Goal: Task Accomplishment & Management: Complete application form

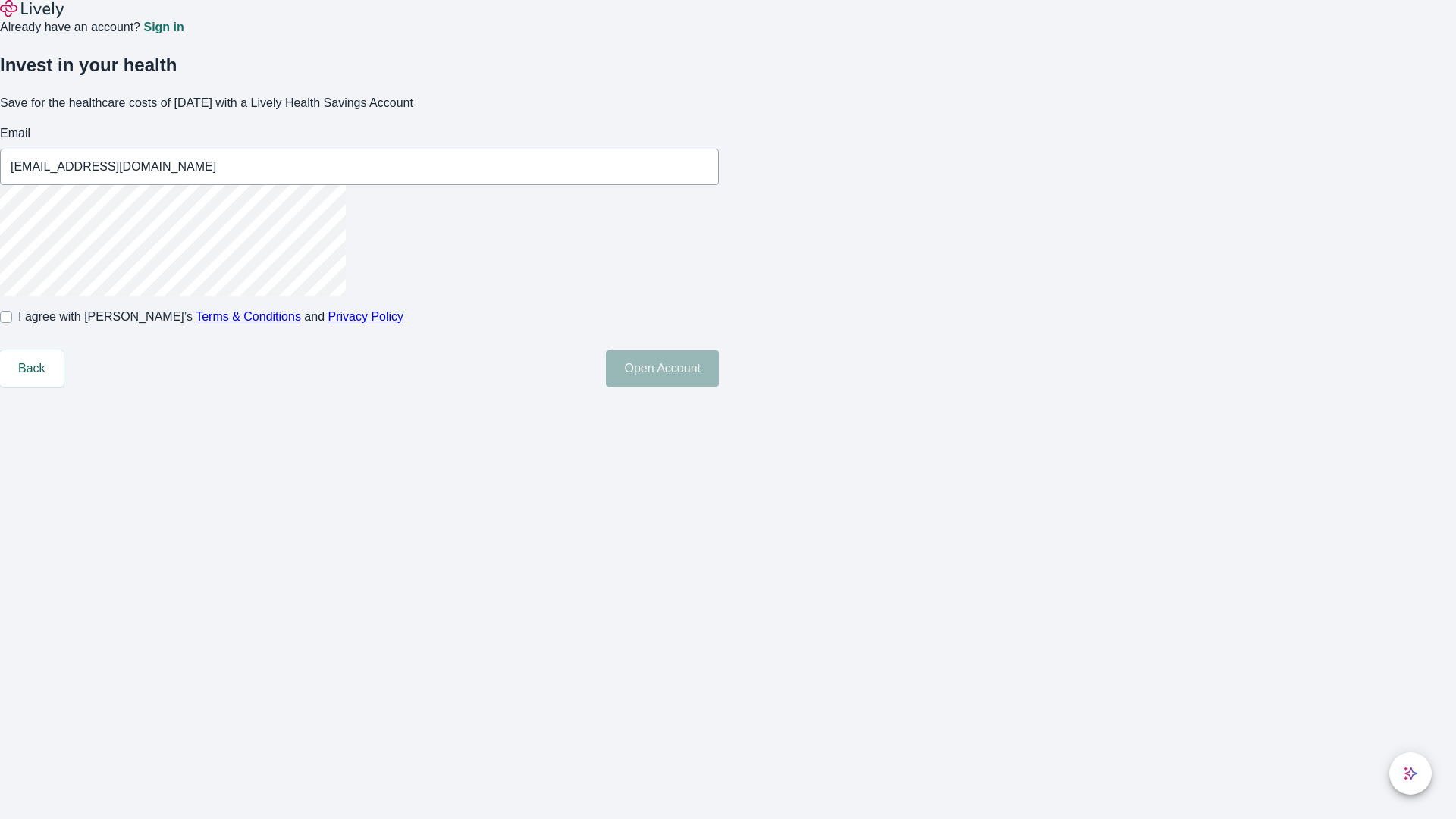
click at [12, 323] on input "I agree with Lively’s Terms & Conditions and Privacy Policy" at bounding box center [6, 317] width 12 height 12
checkbox input "true"
click at [719, 386] on button "Open Account" at bounding box center [663, 368] width 113 height 36
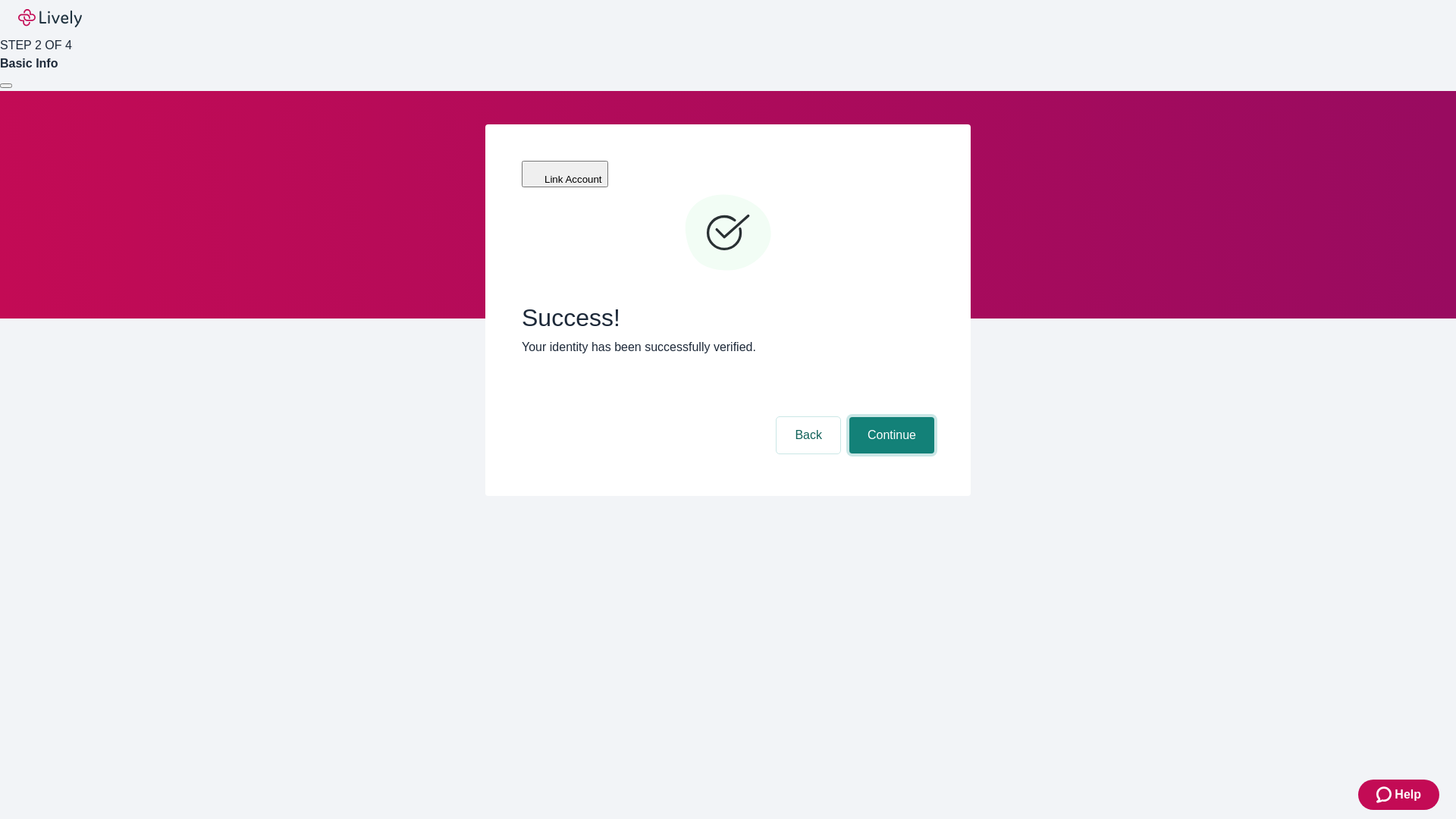
click at [889, 417] on button "Continue" at bounding box center [891, 434] width 85 height 36
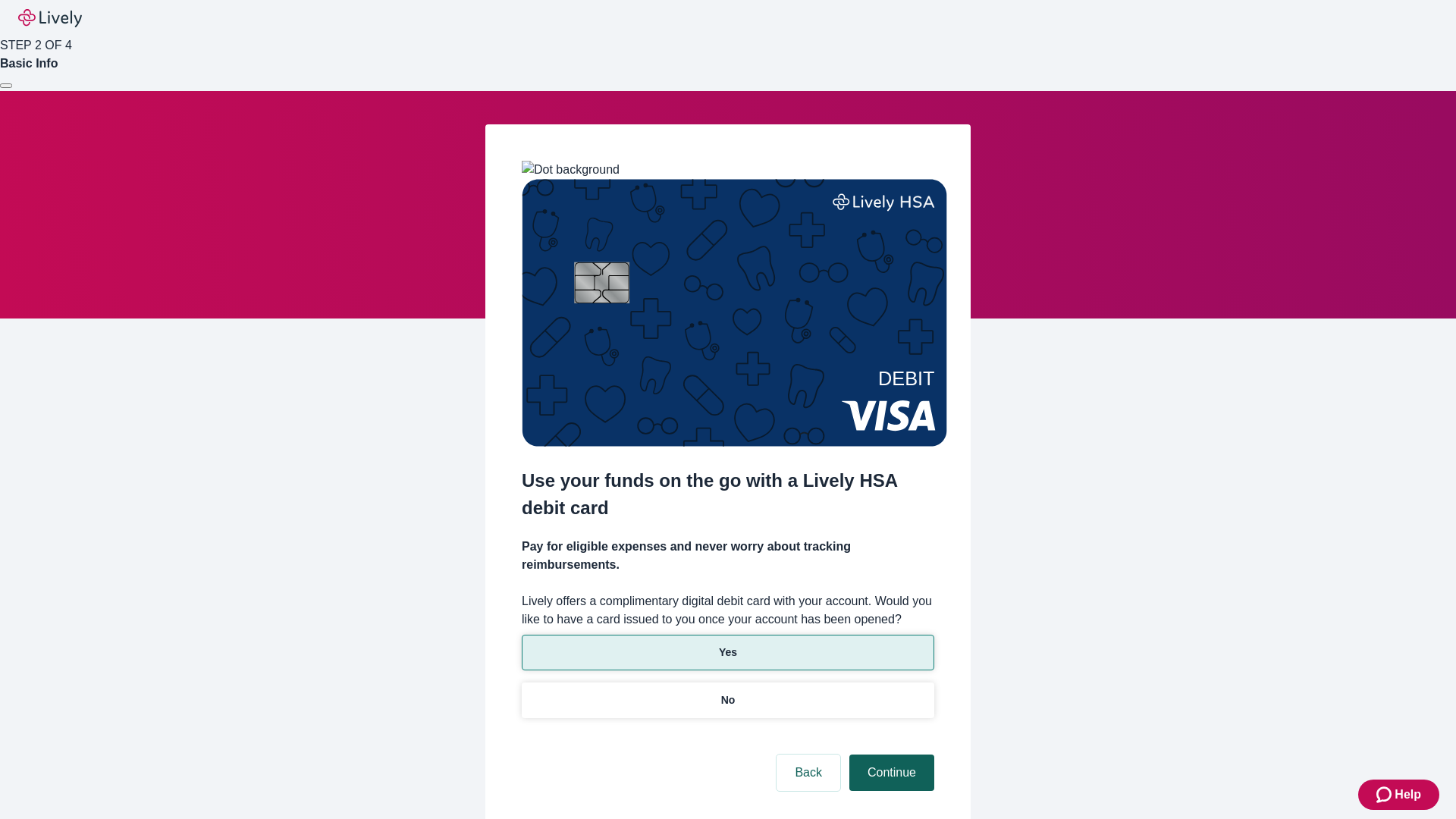
click at [727, 644] on p "Yes" at bounding box center [728, 652] width 19 height 16
click at [889, 754] on button "Continue" at bounding box center [891, 772] width 85 height 36
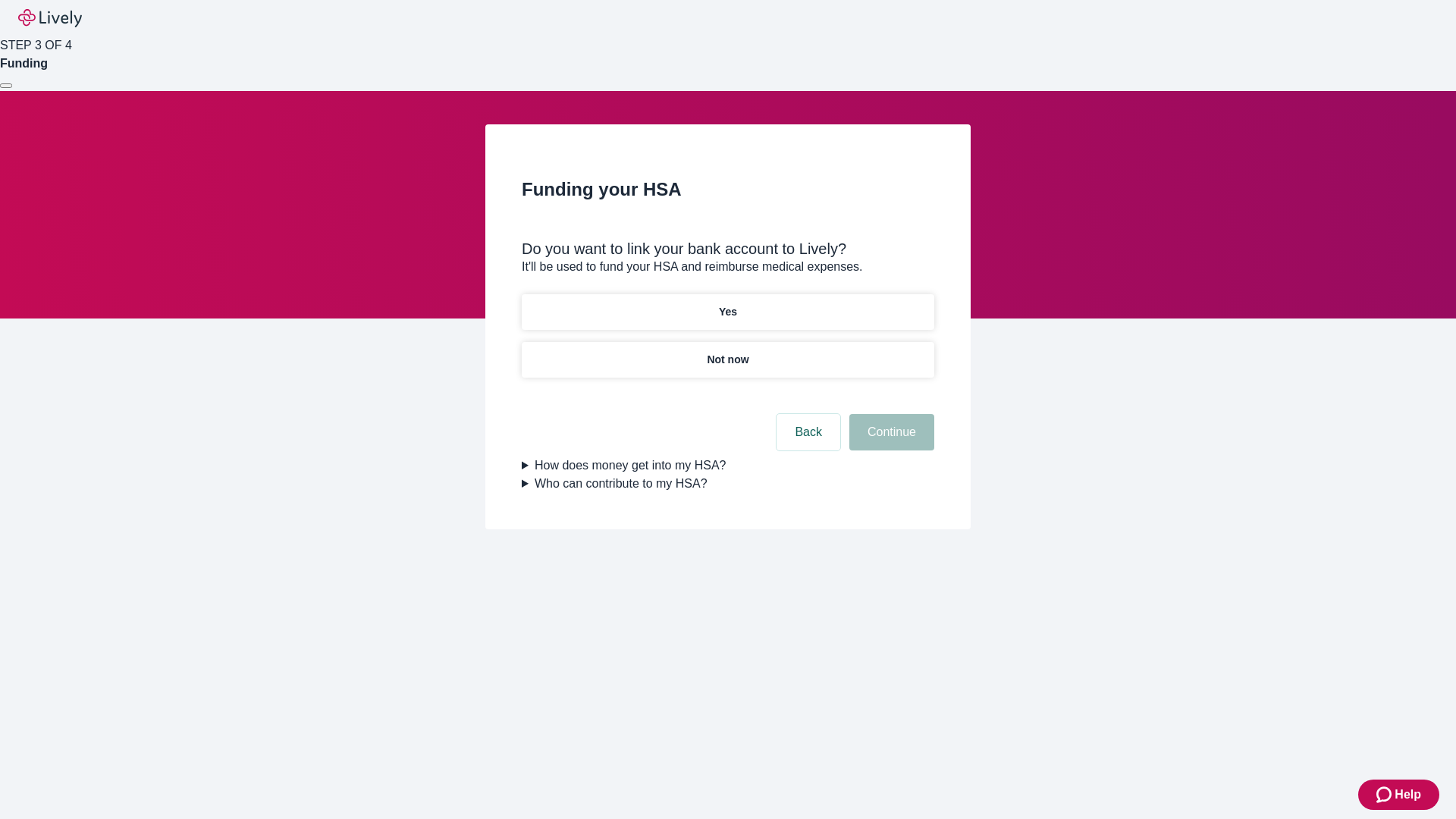
click at [727, 352] on p "Not now" at bounding box center [727, 359] width 41 height 16
click at [889, 441] on button "Continue" at bounding box center [891, 432] width 85 height 36
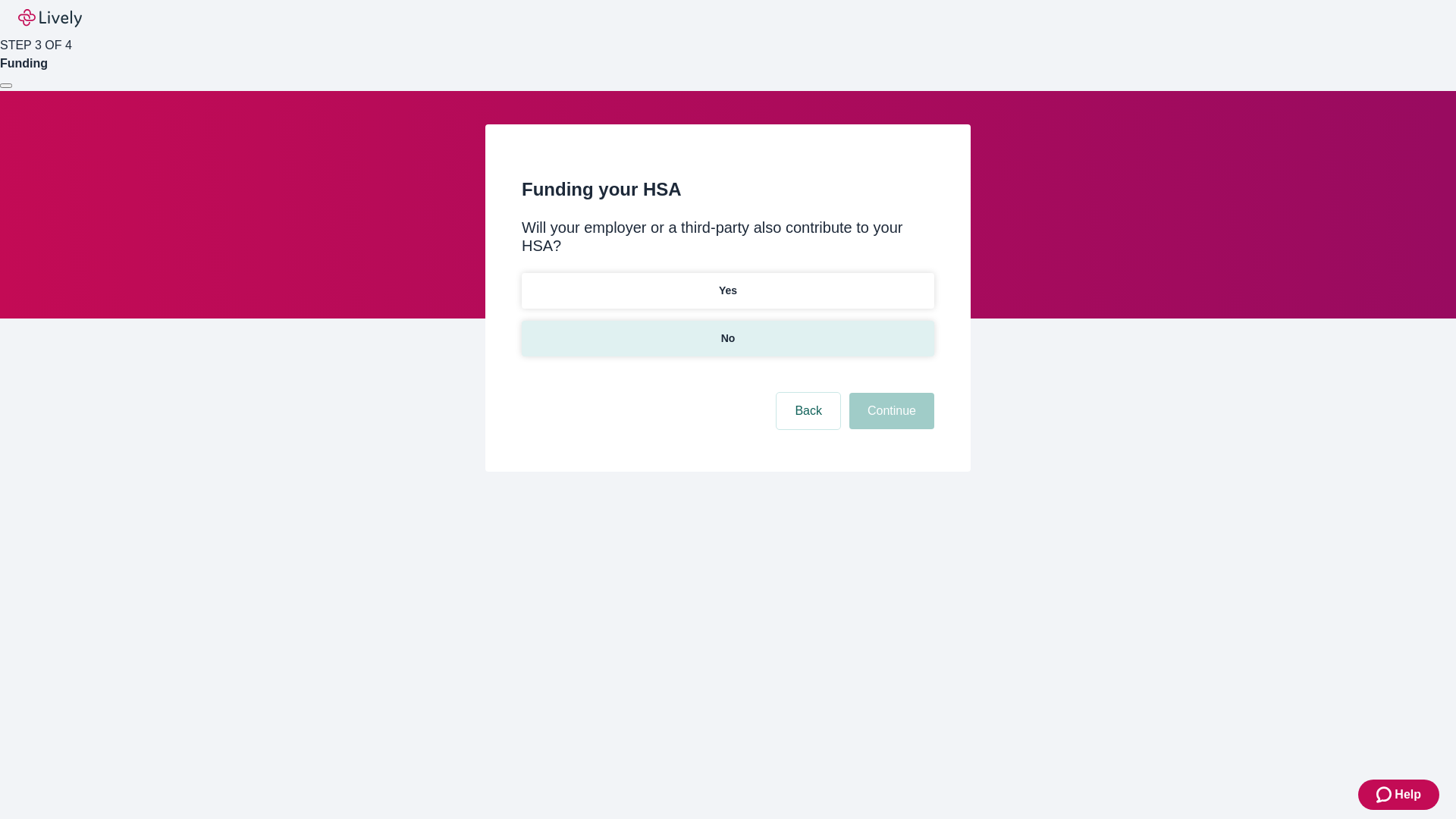
click at [727, 330] on p "No" at bounding box center [728, 338] width 14 height 16
click at [889, 393] on button "Continue" at bounding box center [891, 411] width 85 height 36
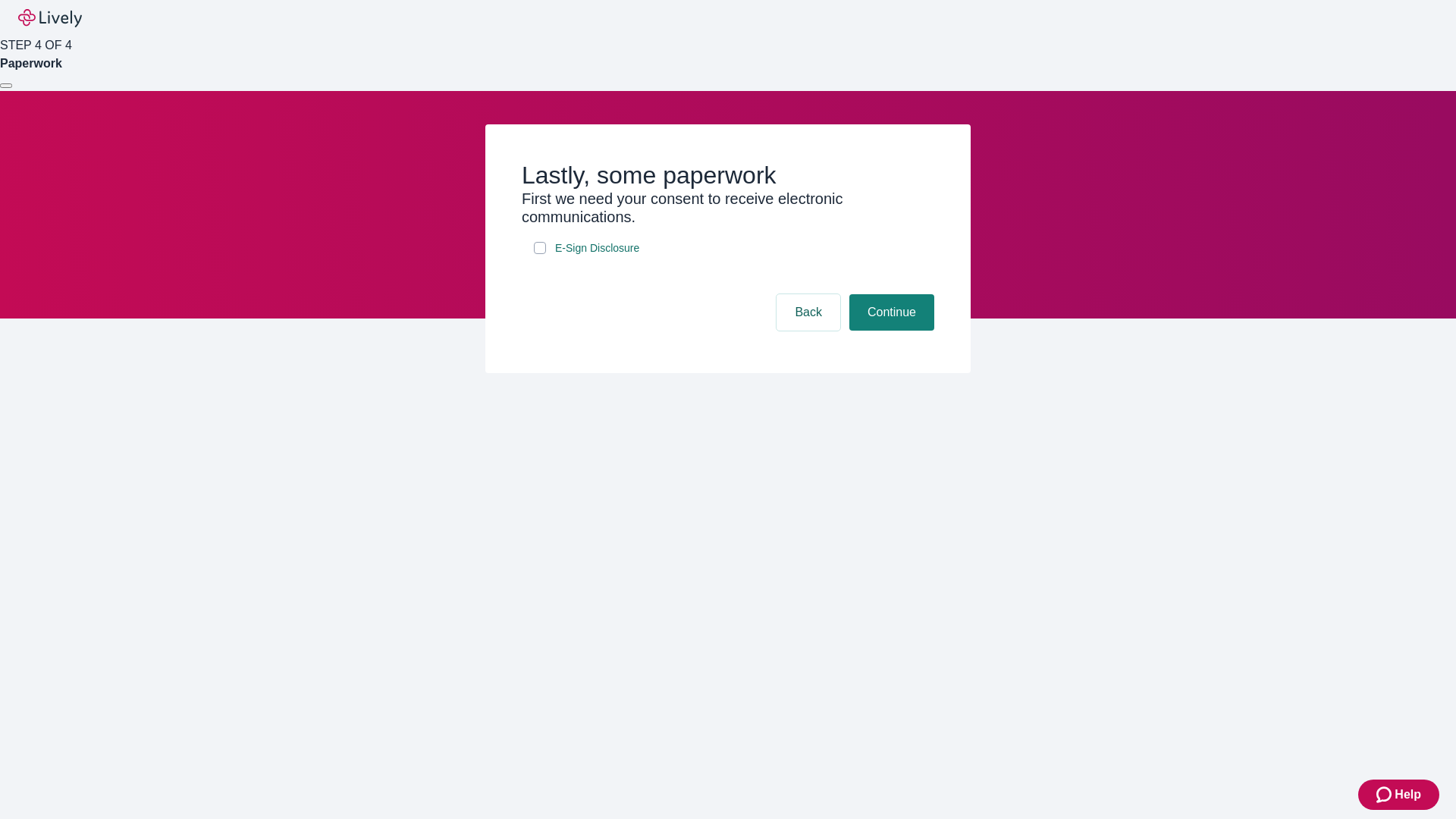
click at [540, 254] on input "E-Sign Disclosure" at bounding box center [539, 248] width 12 height 12
checkbox input "true"
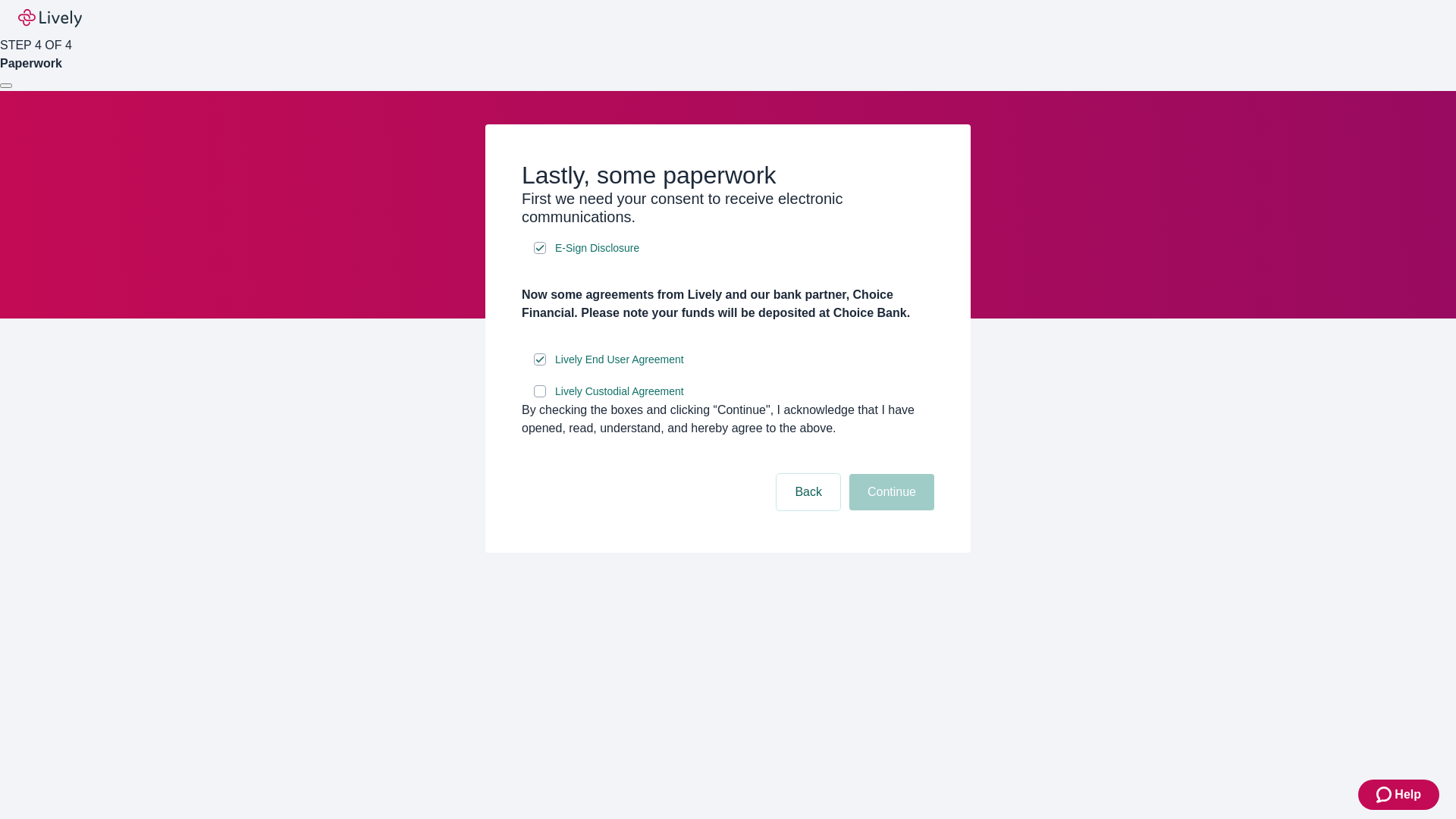
click at [540, 397] on input "Lively Custodial Agreement" at bounding box center [539, 391] width 12 height 12
checkbox input "true"
click at [889, 511] on button "Continue" at bounding box center [891, 492] width 85 height 36
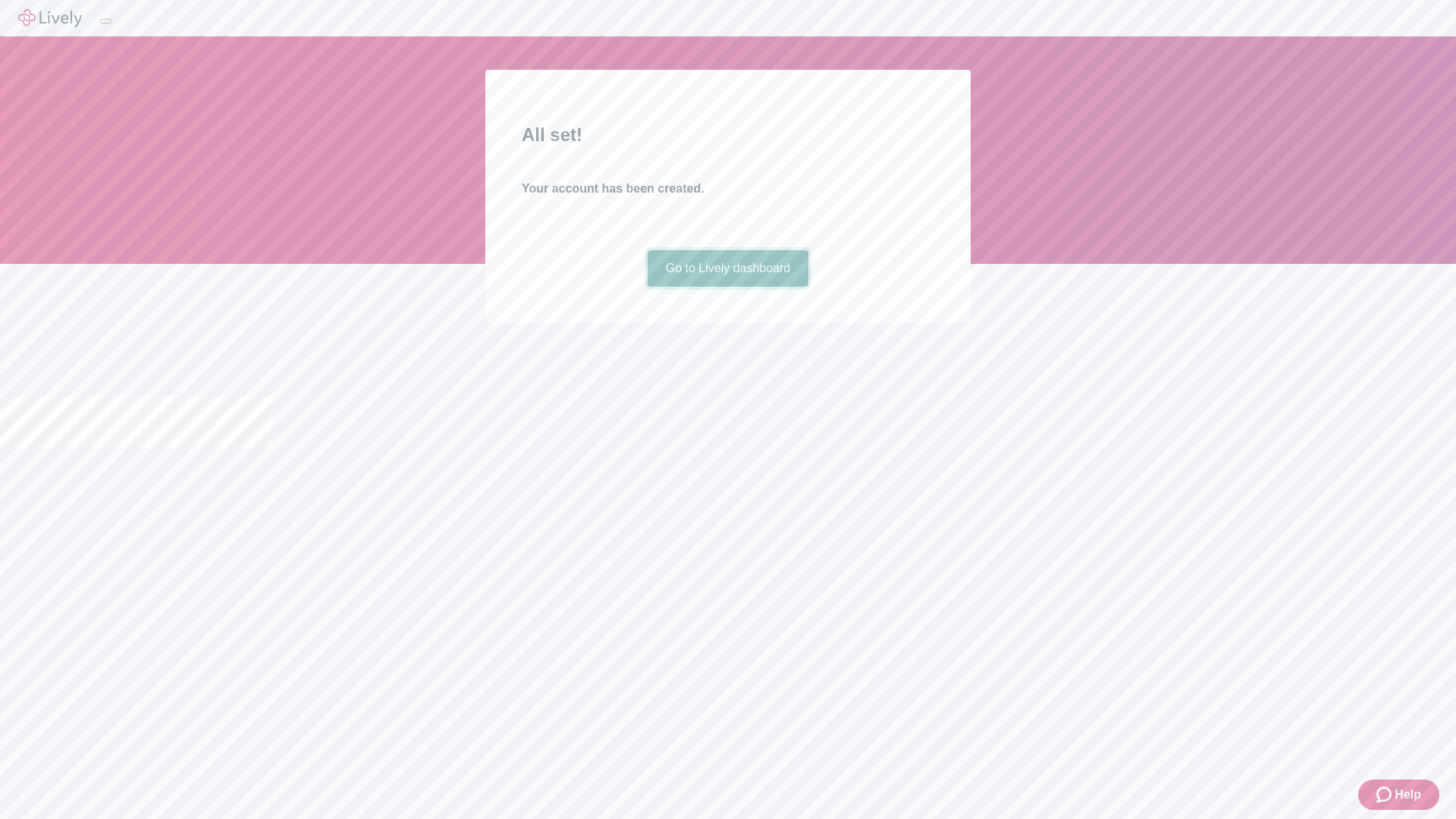
click at [727, 287] on link "Go to Lively dashboard" at bounding box center [728, 268] width 161 height 36
